Goal: Task Accomplishment & Management: Use online tool/utility

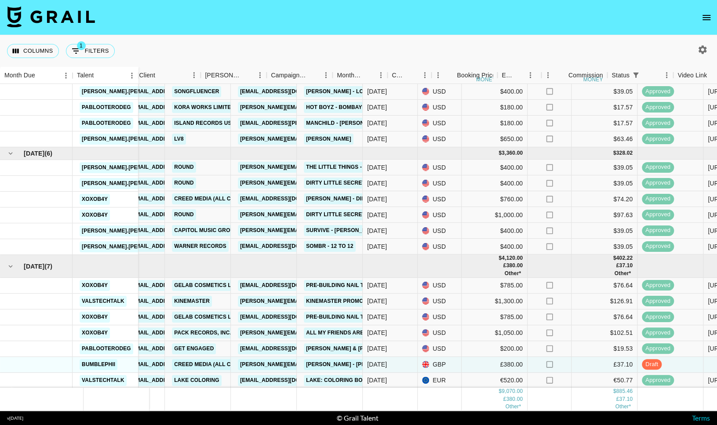
scroll to position [29, 217]
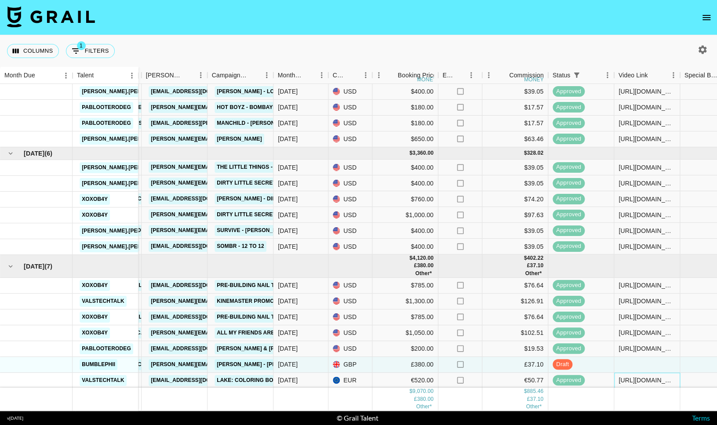
click at [642, 373] on div "[URL][DOMAIN_NAME]" at bounding box center [647, 381] width 66 height 16
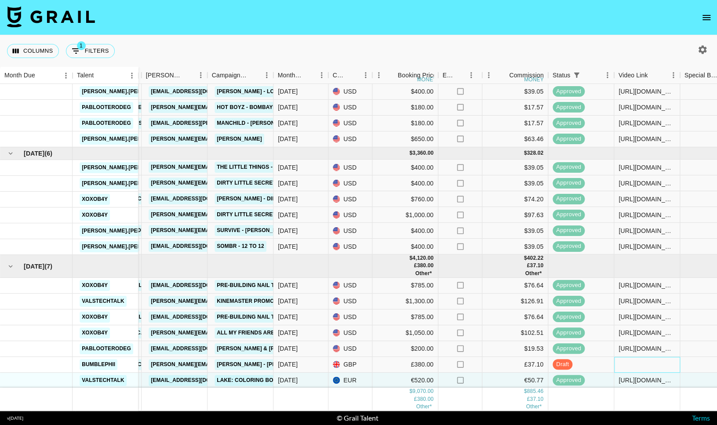
click at [647, 369] on div at bounding box center [647, 365] width 66 height 16
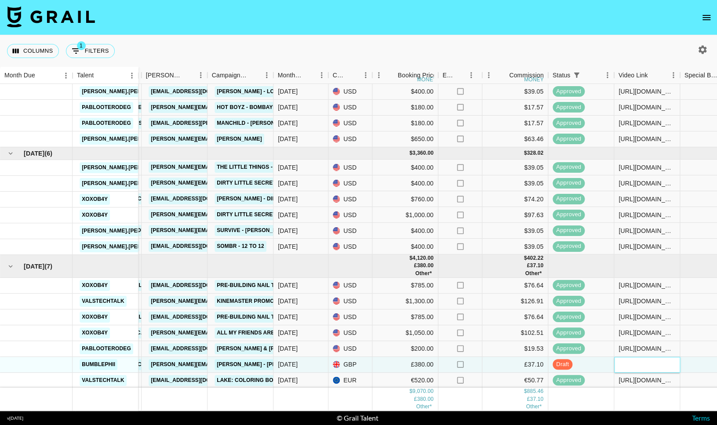
click at [647, 369] on div at bounding box center [647, 364] width 65 height 9
click at [645, 365] on input "text" at bounding box center [647, 364] width 65 height 7
paste input "[URL][DOMAIN_NAME]"
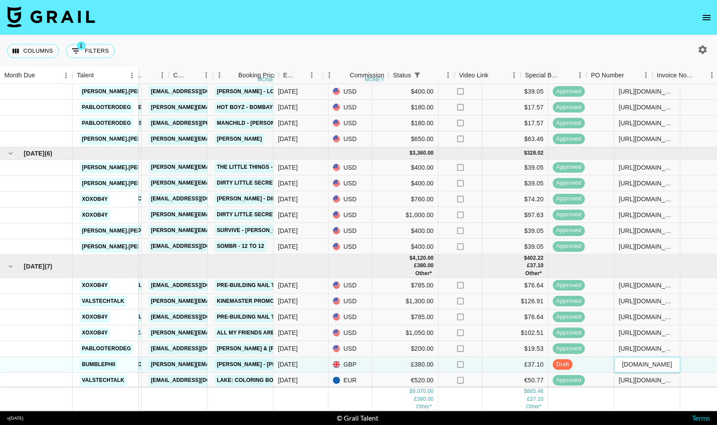
scroll to position [29, 743]
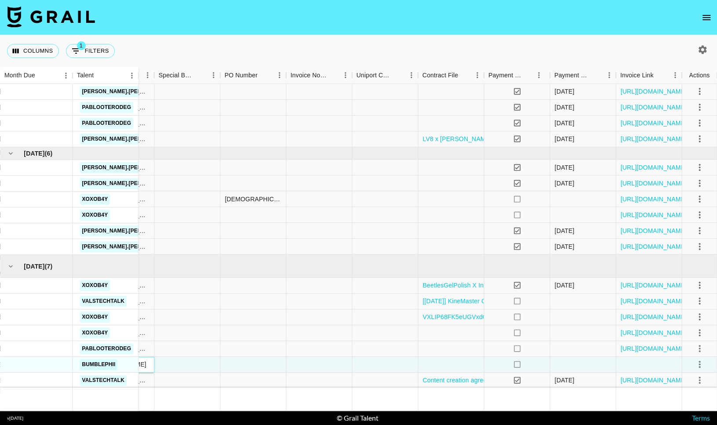
type input "[URL][DOMAIN_NAME]"
click at [702, 372] on div at bounding box center [699, 364] width 15 height 15
click at [702, 368] on icon "select merge strategy" at bounding box center [699, 364] width 11 height 11
click at [683, 348] on div "Approve" at bounding box center [680, 345] width 27 height 11
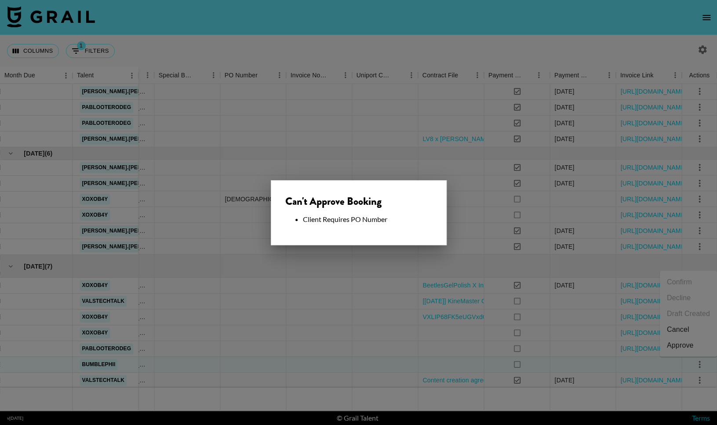
click at [354, 286] on div at bounding box center [358, 212] width 717 height 425
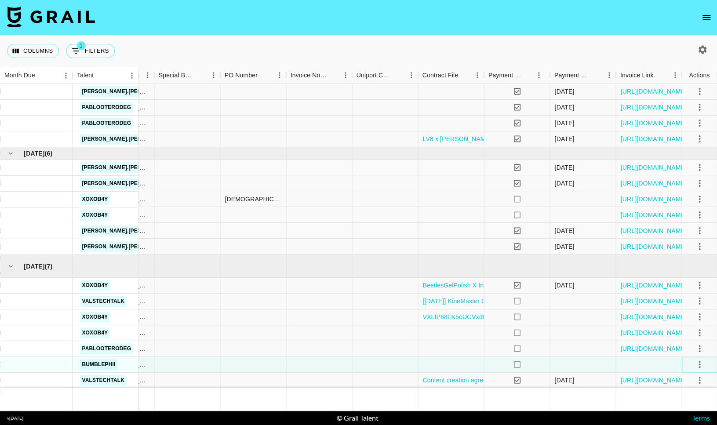
click at [703, 362] on icon "select merge strategy" at bounding box center [699, 364] width 11 height 11
click at [686, 343] on div "Approve" at bounding box center [680, 345] width 27 height 11
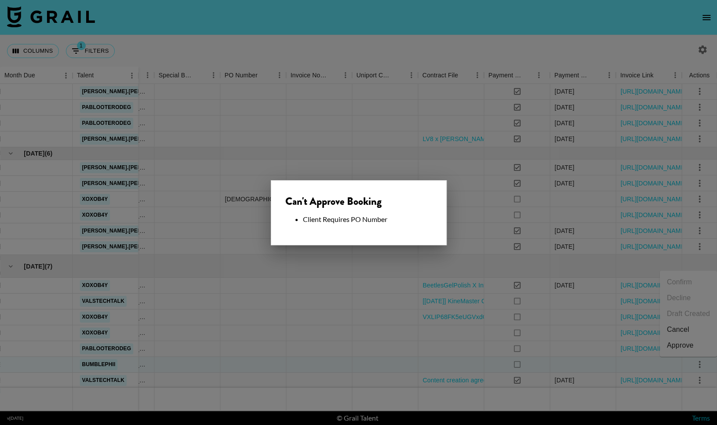
click at [396, 339] on div at bounding box center [358, 212] width 717 height 425
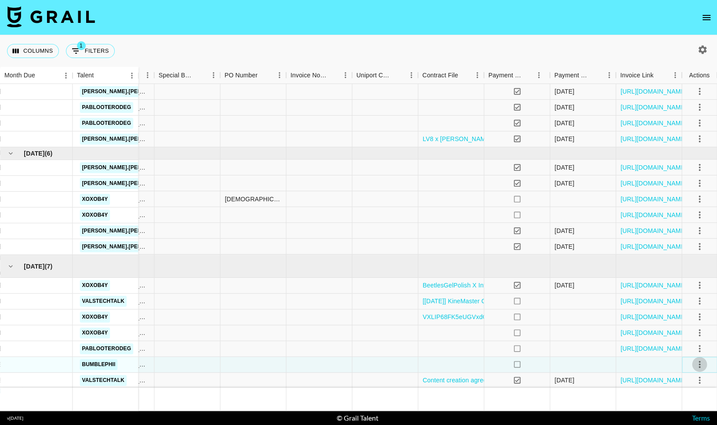
click at [698, 361] on icon "select merge strategy" at bounding box center [699, 364] width 11 height 11
click at [682, 346] on div "Approve" at bounding box center [680, 345] width 27 height 11
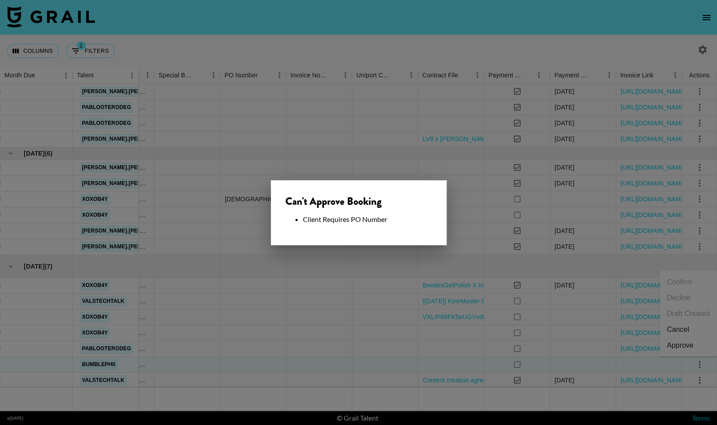
click at [314, 228] on div "Can't Approve Booking Client Requires PO Number" at bounding box center [359, 212] width 176 height 65
click at [339, 221] on li "Client Requires PO Number" at bounding box center [367, 219] width 129 height 9
click at [259, 332] on div at bounding box center [358, 212] width 717 height 425
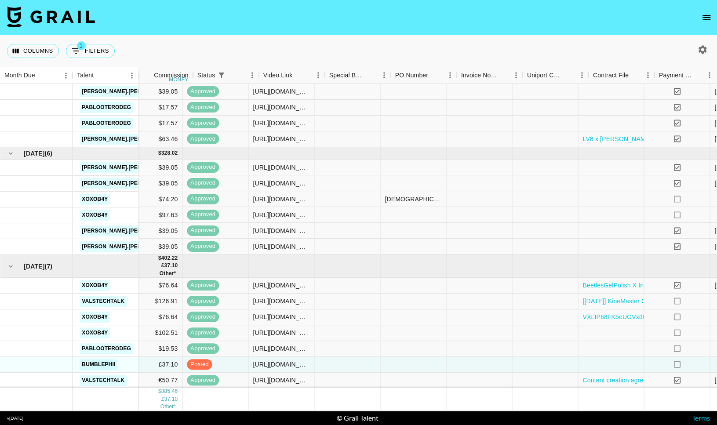
scroll to position [29, 568]
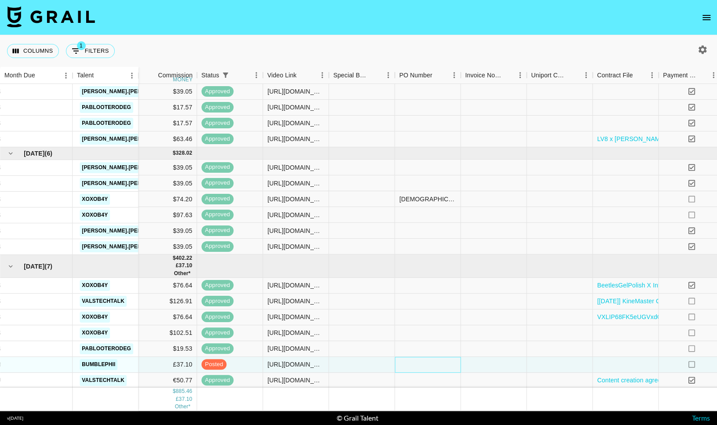
click at [429, 360] on div at bounding box center [428, 365] width 66 height 16
click at [429, 361] on div at bounding box center [427, 365] width 65 height 8
type input "n"
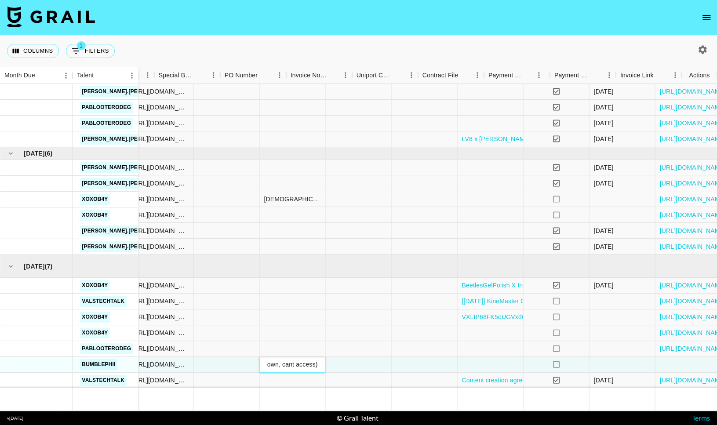
scroll to position [29, 743]
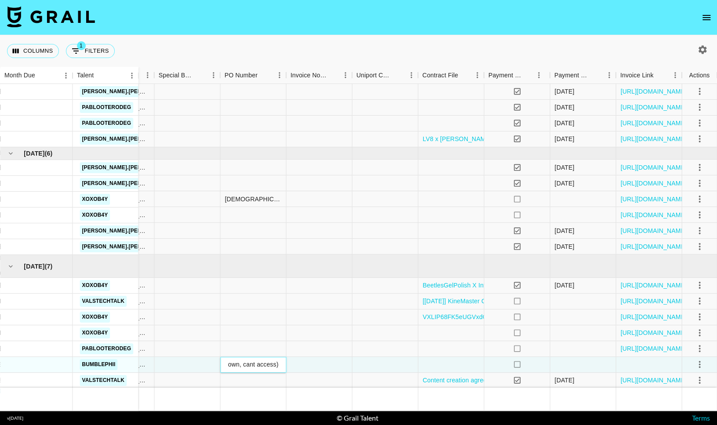
type input "(link down, cant access)"
click at [703, 369] on icon "select merge strategy" at bounding box center [699, 364] width 11 height 11
click at [680, 345] on div "Approve" at bounding box center [680, 345] width 27 height 11
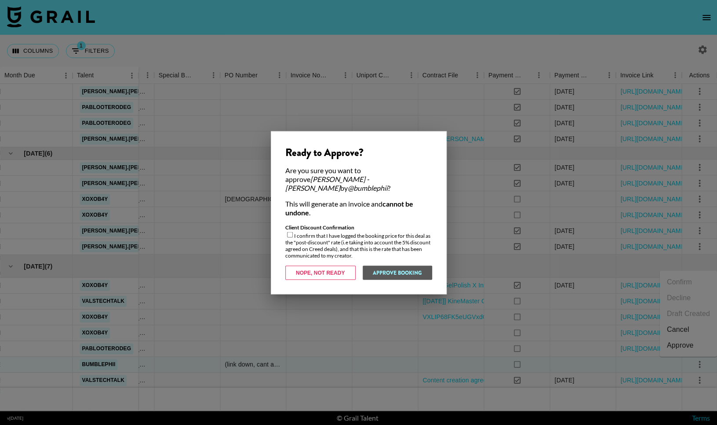
click at [247, 288] on div at bounding box center [358, 212] width 717 height 425
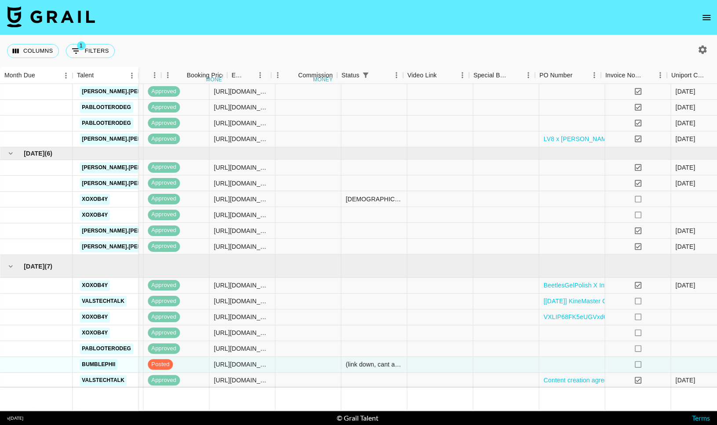
scroll to position [29, 743]
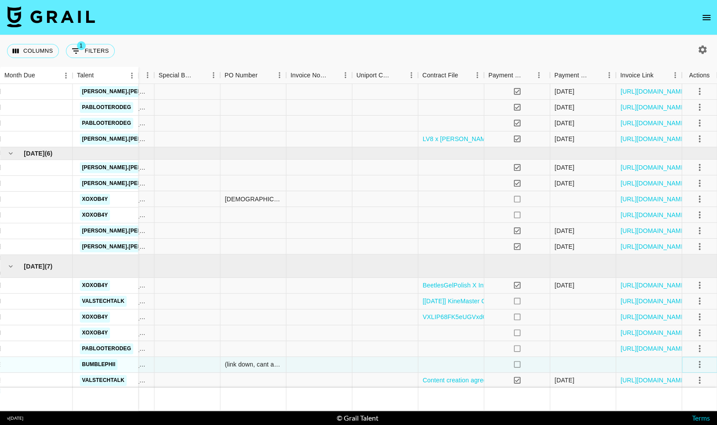
click at [697, 364] on icon "select merge strategy" at bounding box center [699, 364] width 11 height 11
click at [687, 347] on div "Approve" at bounding box center [680, 345] width 27 height 11
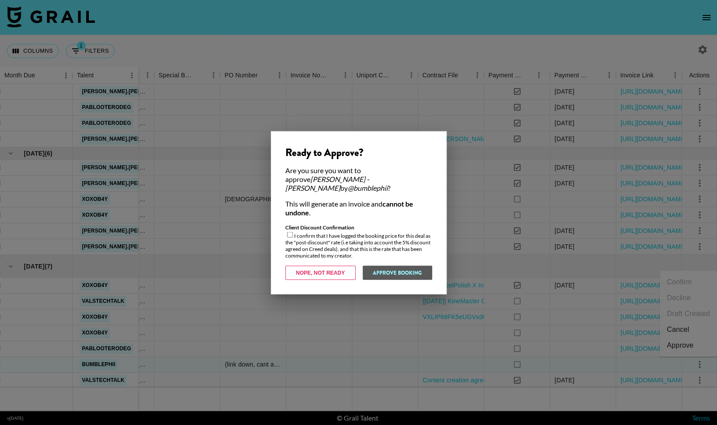
click at [306, 237] on div "Client Discount Confirmation I confirm that I have logged the booking price for…" at bounding box center [358, 241] width 147 height 35
click at [287, 232] on input "checkbox" at bounding box center [290, 235] width 6 height 6
checkbox input "true"
click at [407, 270] on button "Approve Booking" at bounding box center [397, 273] width 70 height 14
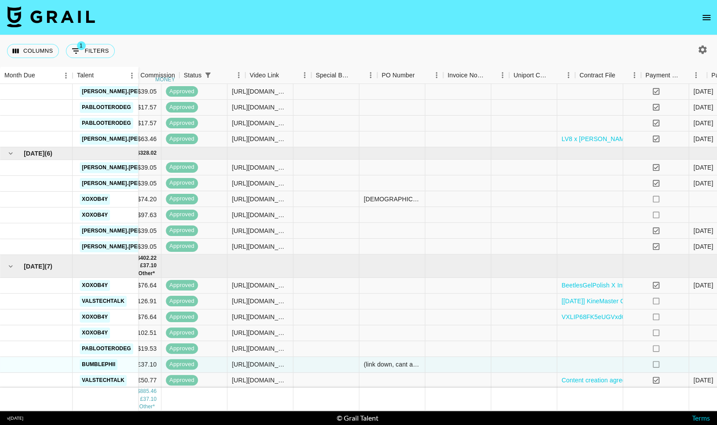
scroll to position [29, 586]
